Goal: Find specific page/section: Find specific page/section

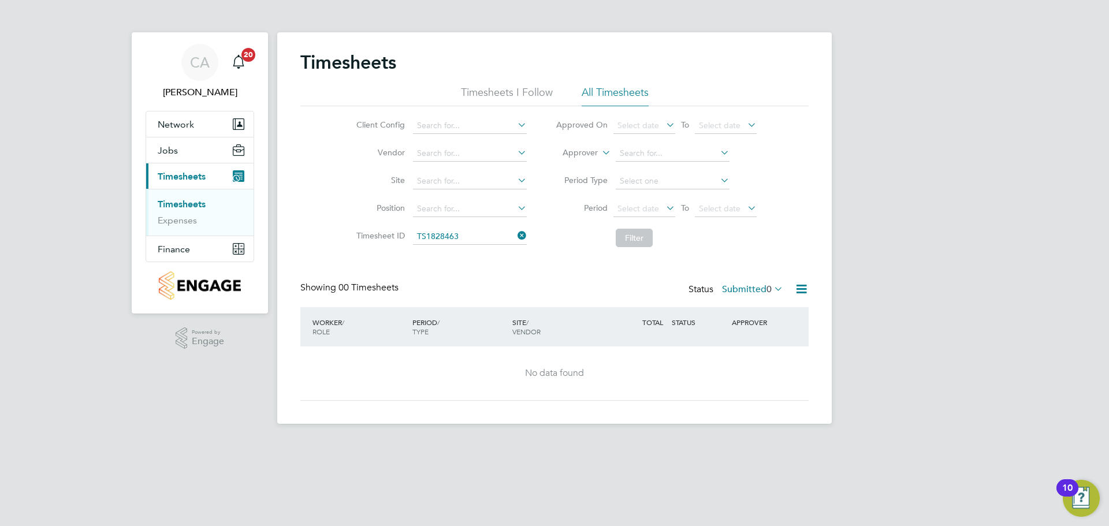
click at [614, 367] on div "No data found" at bounding box center [554, 373] width 485 height 12
drag, startPoint x: 484, startPoint y: 236, endPoint x: 401, endPoint y: 240, distance: 82.7
click at [401, 240] on li "Timesheet ID" at bounding box center [439, 237] width 203 height 28
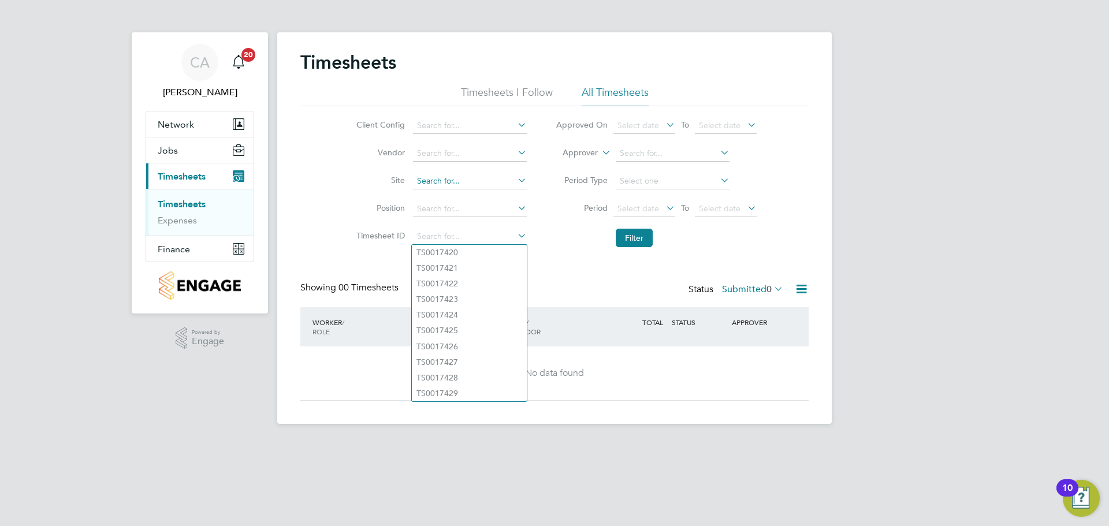
click at [463, 181] on input at bounding box center [470, 181] width 114 height 16
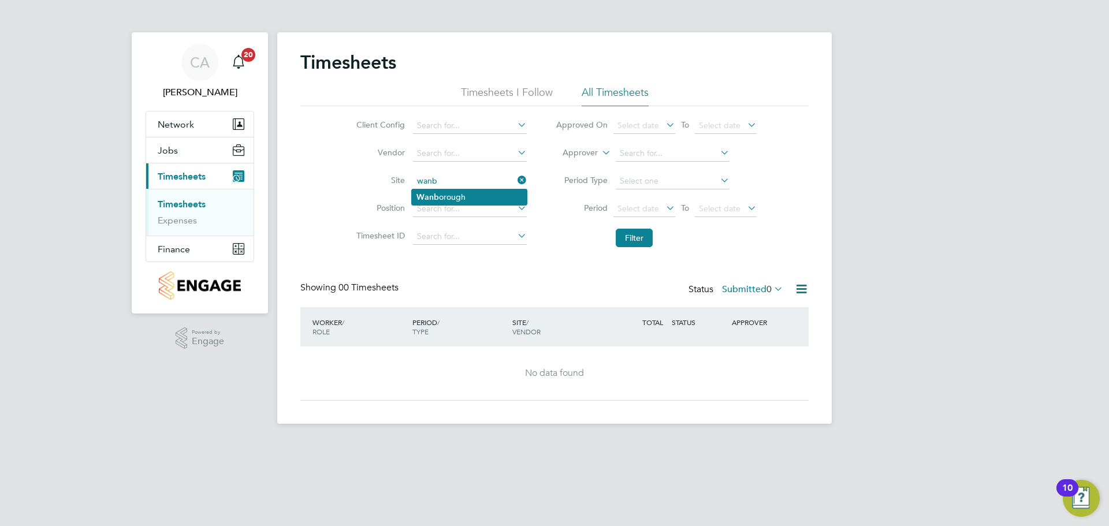
drag, startPoint x: 462, startPoint y: 191, endPoint x: 486, endPoint y: 196, distance: 24.8
click at [463, 191] on li "Wanb orough" at bounding box center [469, 197] width 115 height 16
type input "[GEOGRAPHIC_DATA]"
click at [639, 244] on button "Filter" at bounding box center [634, 238] width 37 height 18
click at [639, 239] on button "Filter" at bounding box center [634, 238] width 37 height 18
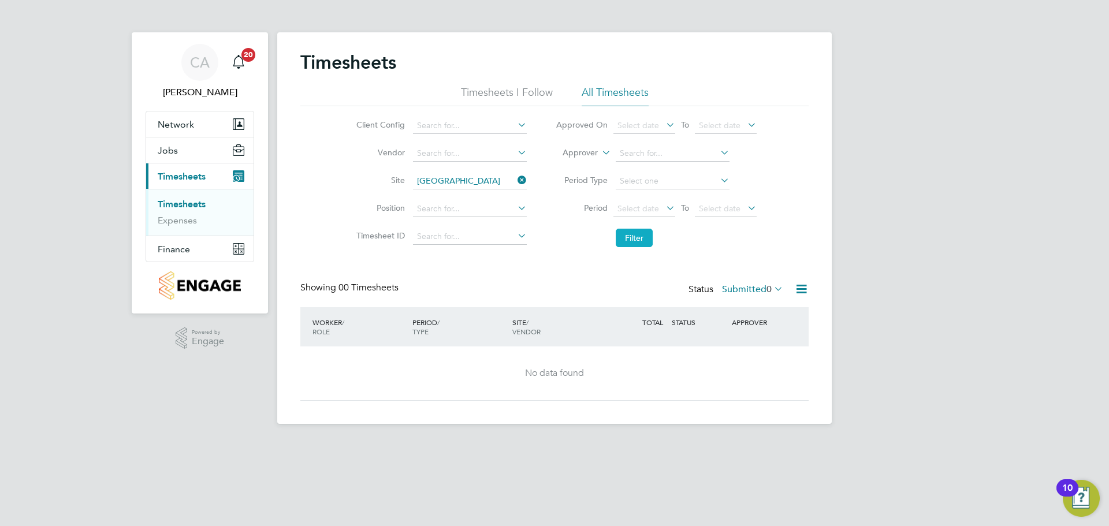
click at [639, 239] on button "Filter" at bounding box center [634, 238] width 37 height 18
click at [515, 180] on icon at bounding box center [515, 180] width 0 height 16
click at [630, 240] on button "Filter" at bounding box center [634, 238] width 37 height 18
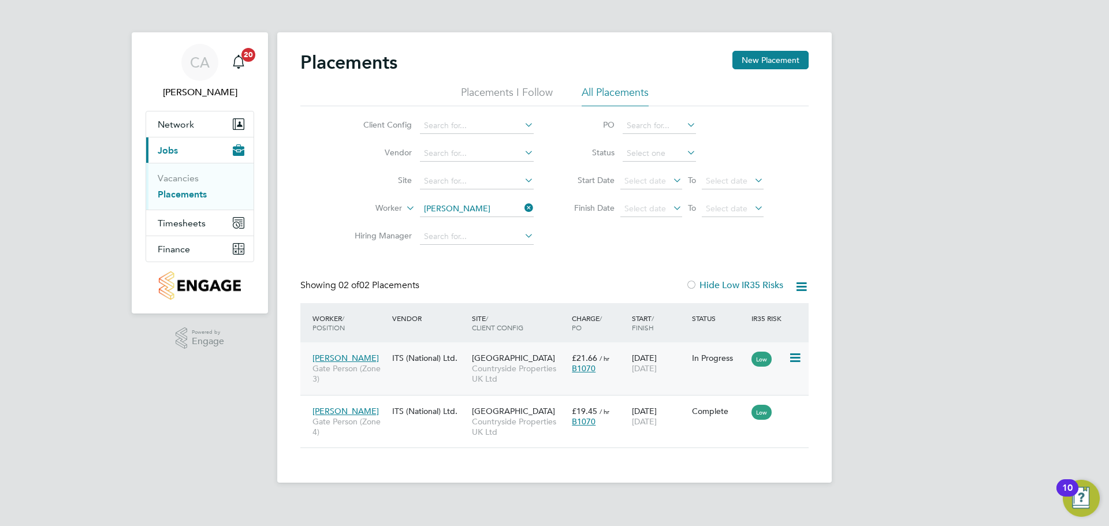
click at [624, 364] on div "B1070" at bounding box center [599, 368] width 54 height 10
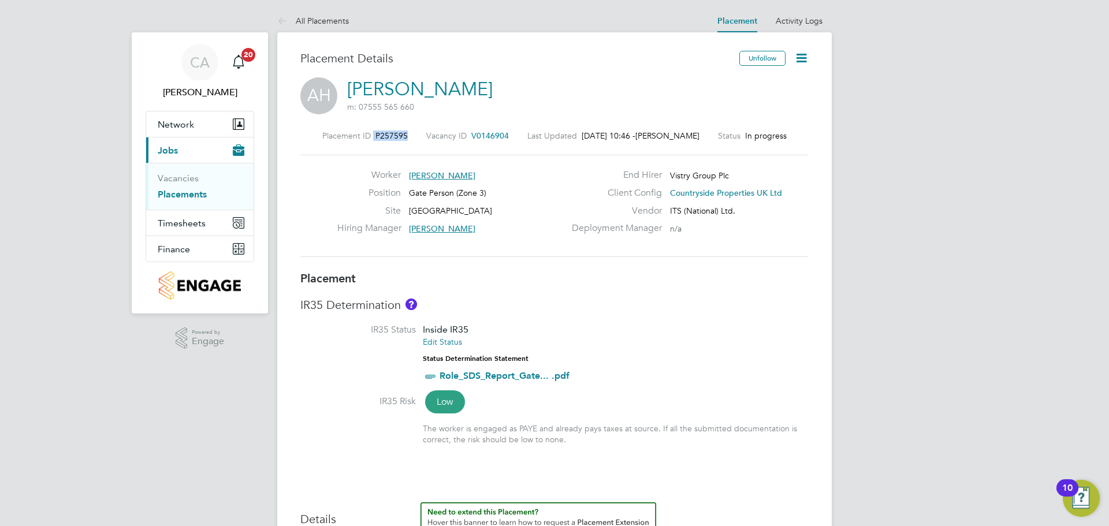
drag, startPoint x: 399, startPoint y: 133, endPoint x: 360, endPoint y: 132, distance: 39.3
click at [360, 132] on div "Placement ID P257595 Vacancy ID V0146904 Last Updated [DATE] 10:46 - [PERSON_NA…" at bounding box center [554, 136] width 508 height 10
copy div "P257595"
